Goal: Check status: Check status

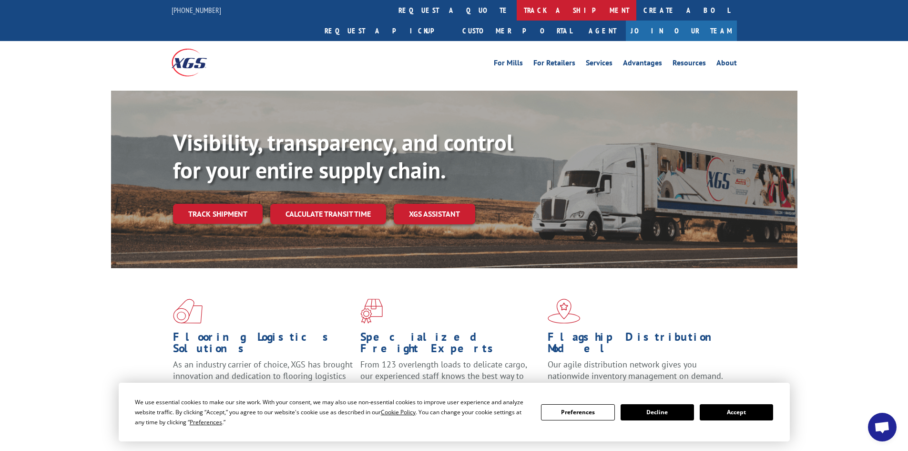
click at [517, 8] on link "track a shipment" at bounding box center [577, 10] width 120 height 21
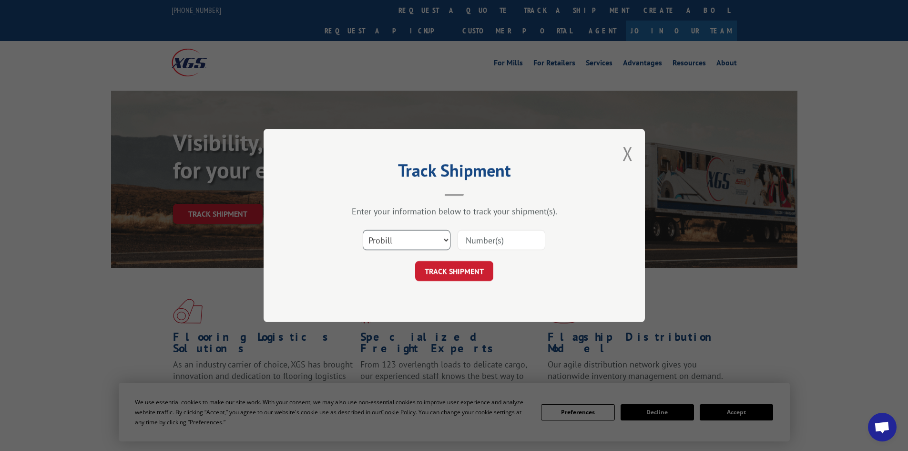
click at [400, 245] on select "Select category... Probill BOL PO" at bounding box center [407, 240] width 88 height 20
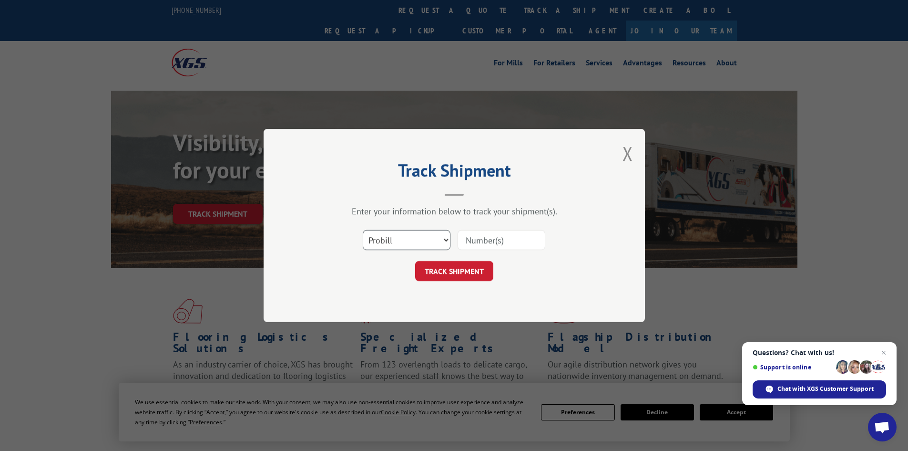
select select "bol"
click at [363, 230] on select "Select category... Probill BOL PO" at bounding box center [407, 240] width 88 height 20
click at [507, 242] on input at bounding box center [502, 240] width 88 height 20
paste input "6026008"
type input "6026008"
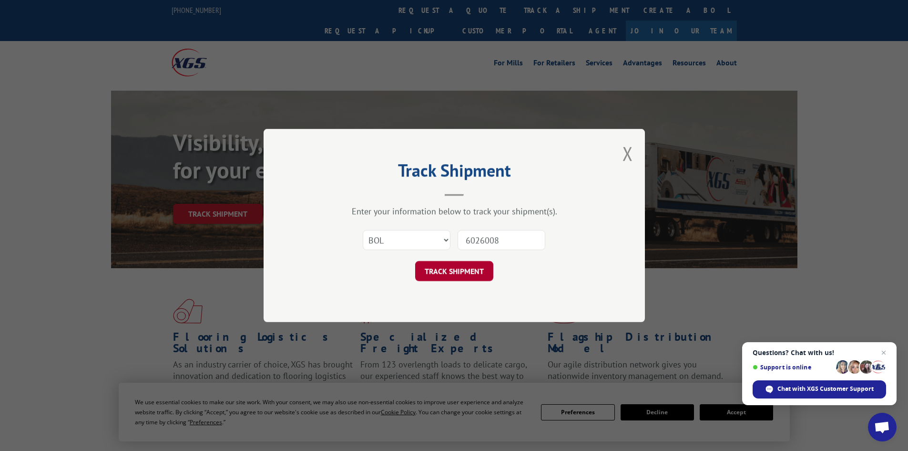
click at [482, 272] on button "TRACK SHIPMENT" at bounding box center [454, 271] width 78 height 20
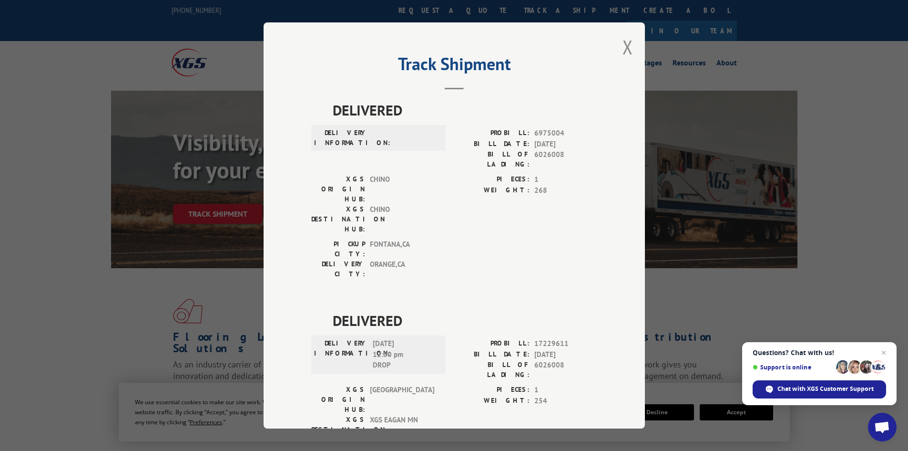
scroll to position [21, 0]
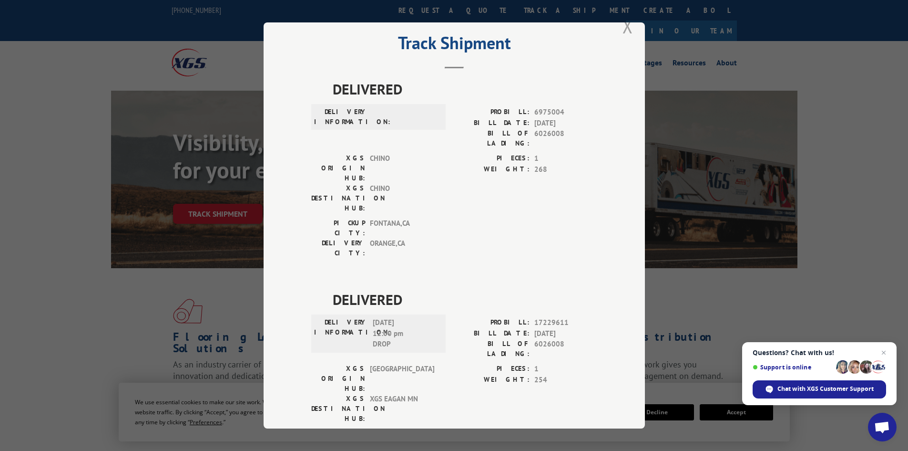
click at [626, 29] on button "Close modal" at bounding box center [628, 25] width 10 height 25
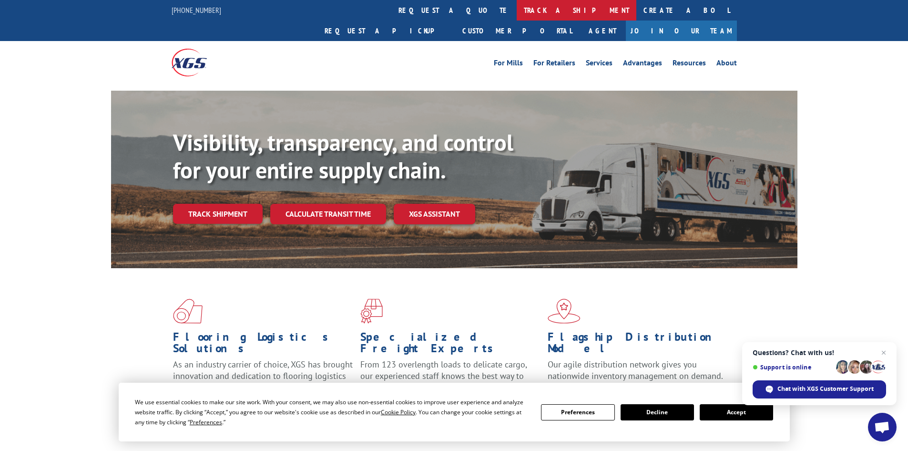
click at [517, 10] on link "track a shipment" at bounding box center [577, 10] width 120 height 21
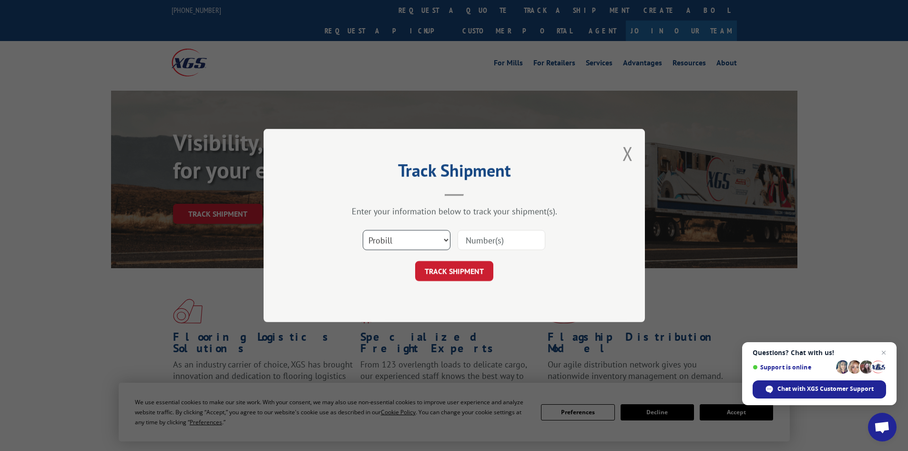
click at [410, 244] on select "Select category... Probill BOL PO" at bounding box center [407, 240] width 88 height 20
select select "bol"
click at [363, 230] on select "Select category... Probill BOL PO" at bounding box center [407, 240] width 88 height 20
click at [482, 240] on input at bounding box center [502, 240] width 88 height 20
paste input "6025232"
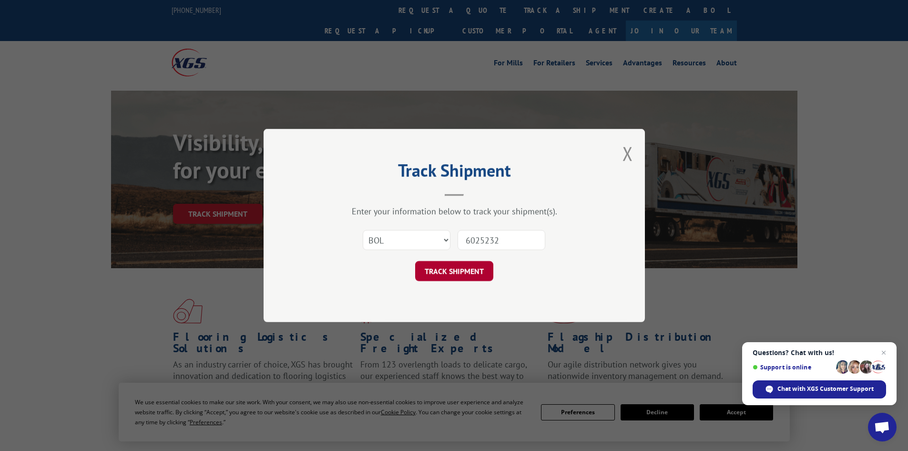
type input "6025232"
click at [457, 267] on button "TRACK SHIPMENT" at bounding box center [454, 271] width 78 height 20
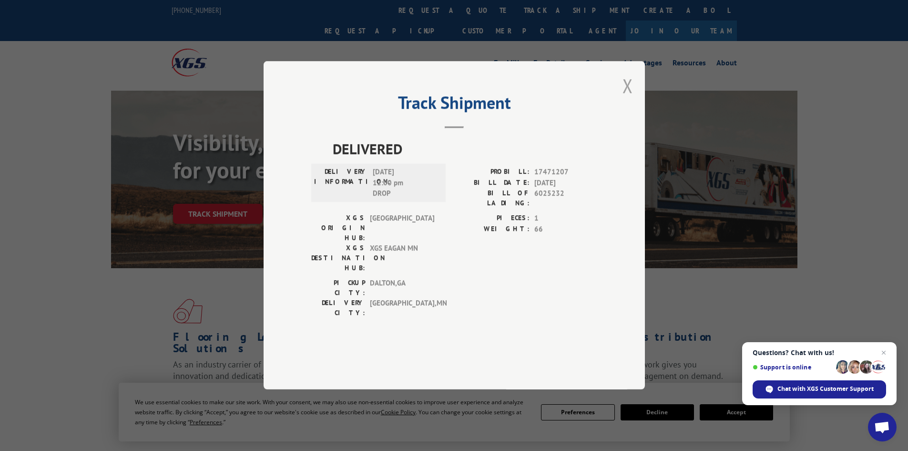
click at [629, 98] on button "Close modal" at bounding box center [628, 85] width 10 height 25
